Goal: Task Accomplishment & Management: Use online tool/utility

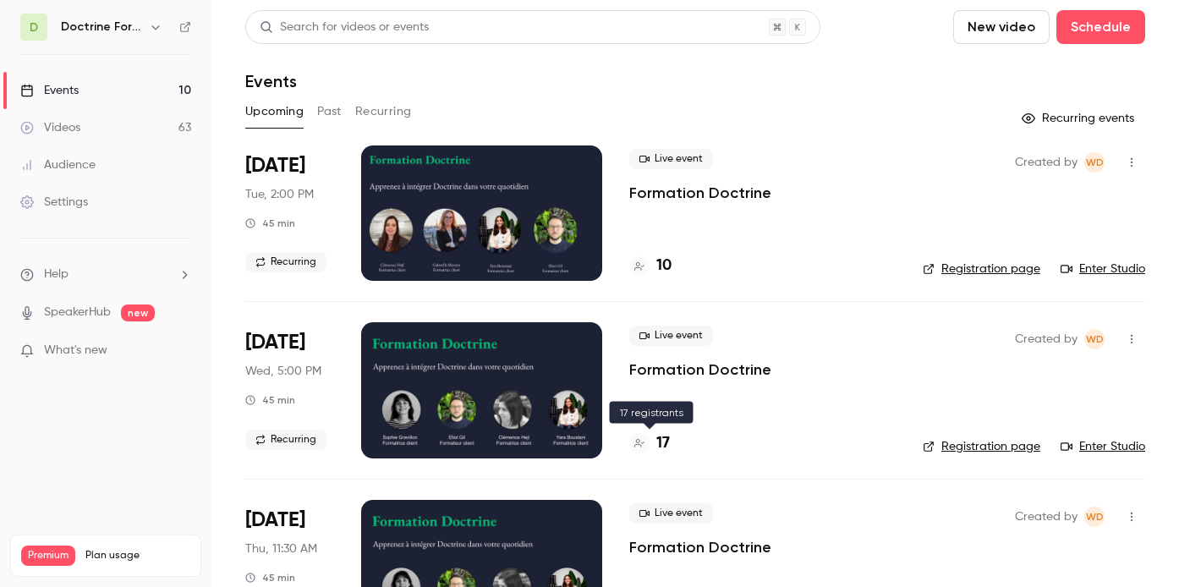
click at [655, 446] on div "17" at bounding box center [649, 443] width 41 height 23
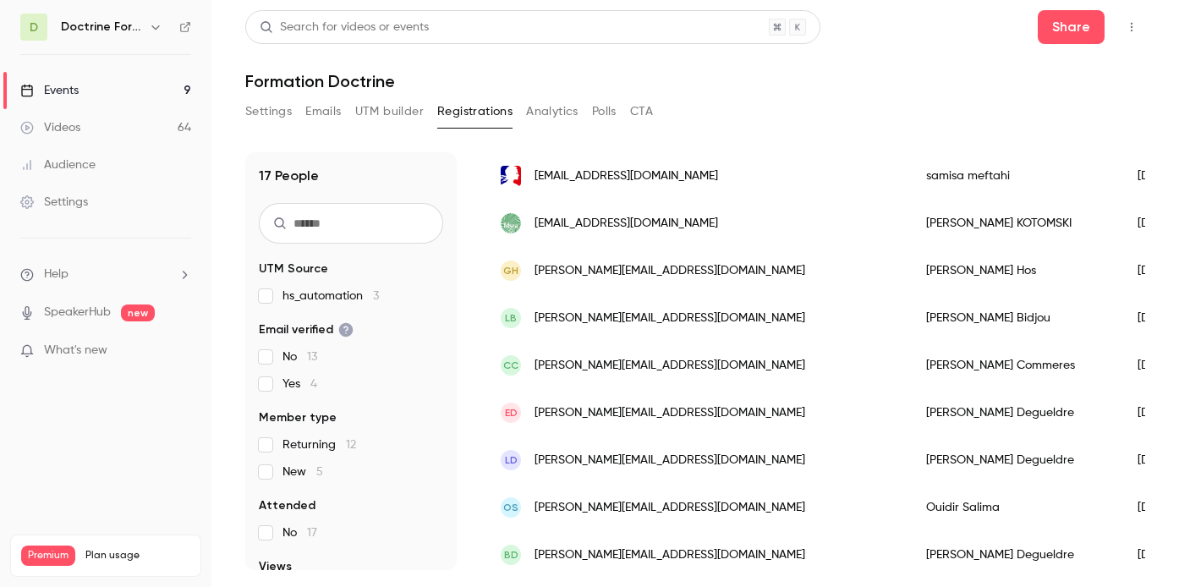
scroll to position [561, 0]
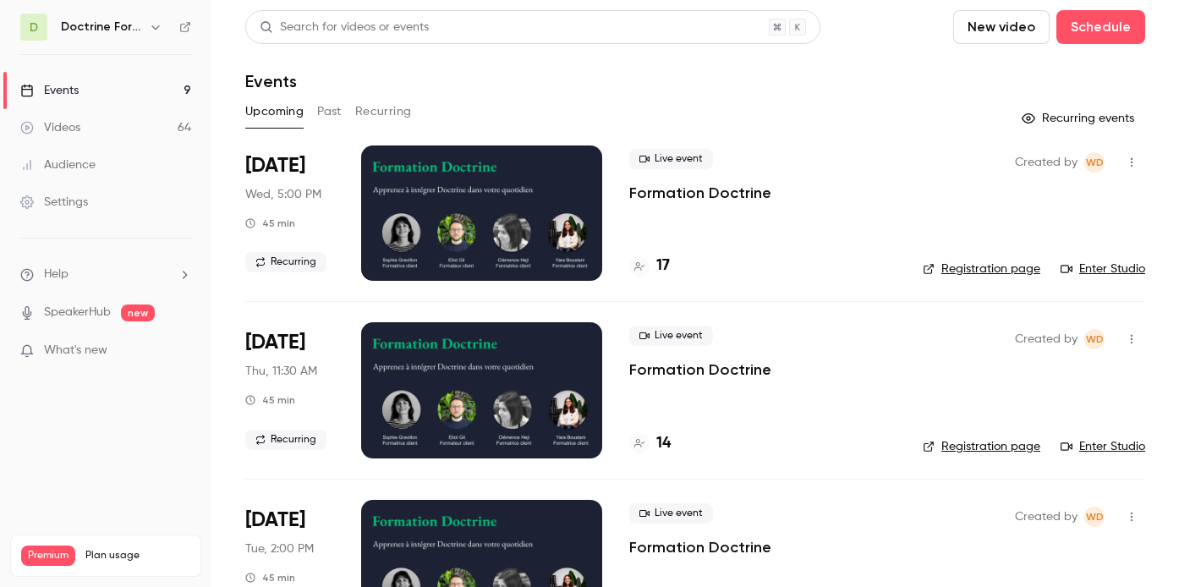
click at [670, 261] on div "17" at bounding box center [762, 265] width 266 height 23
click at [663, 264] on h4 "17" at bounding box center [663, 265] width 14 height 23
click at [940, 267] on link "Registration page" at bounding box center [981, 268] width 118 height 17
click at [1013, 277] on div "Created by WD Registration page Enter Studio" at bounding box center [1033, 212] width 222 height 135
click at [1011, 275] on link "Registration page" at bounding box center [981, 268] width 118 height 17
